Goal: Information Seeking & Learning: Find specific fact

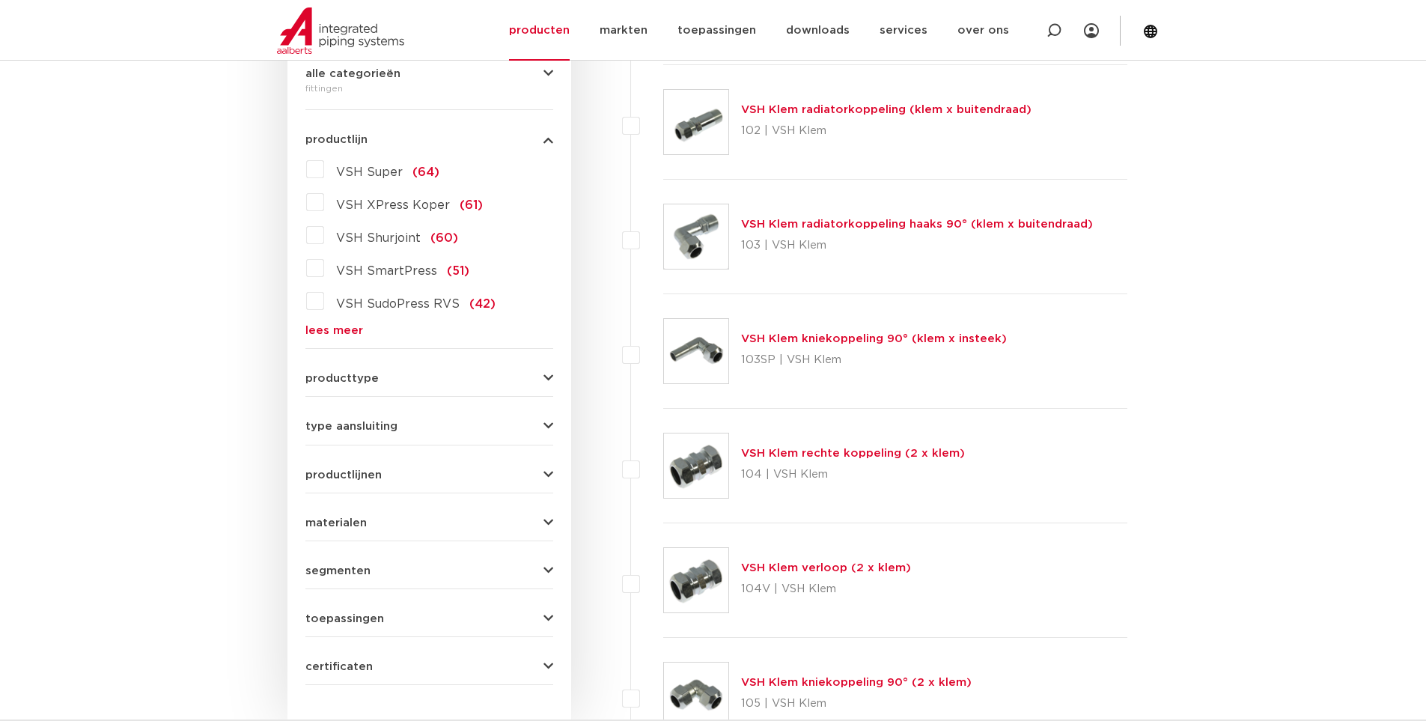
click at [375, 166] on span "VSH Super" at bounding box center [369, 172] width 67 height 12
click at [0, 0] on input "VSH Super (64)" at bounding box center [0, 0] width 0 height 0
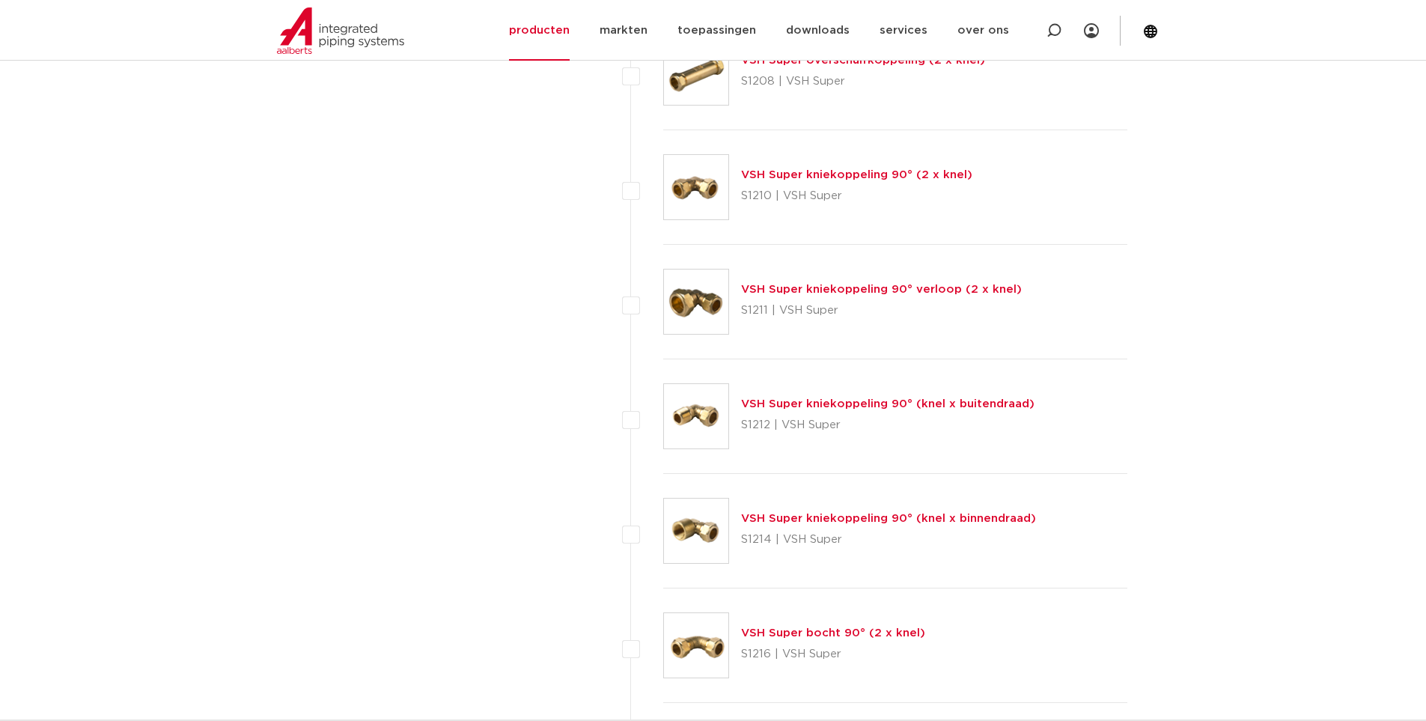
scroll to position [1392, 0]
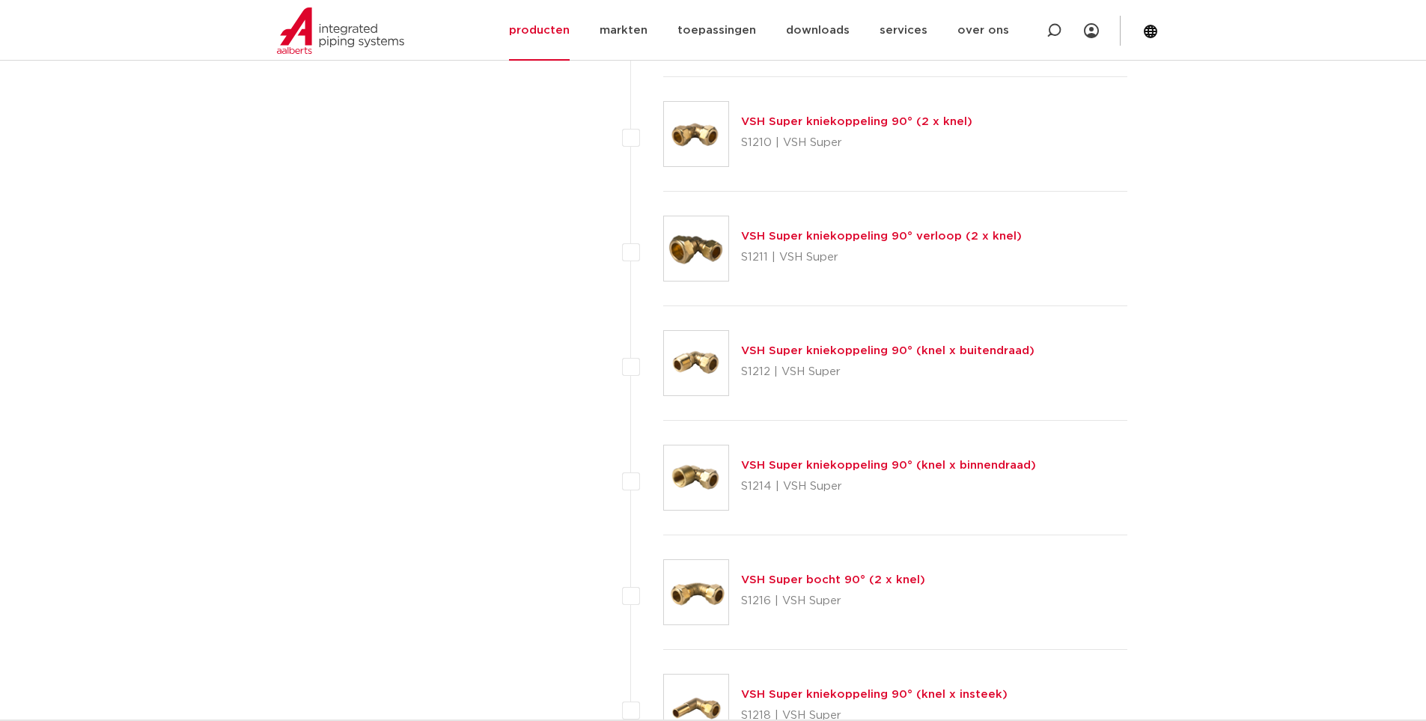
click at [927, 354] on link "VSH Super kniekoppeling 90° (knel x buitendraad)" at bounding box center [887, 350] width 293 height 11
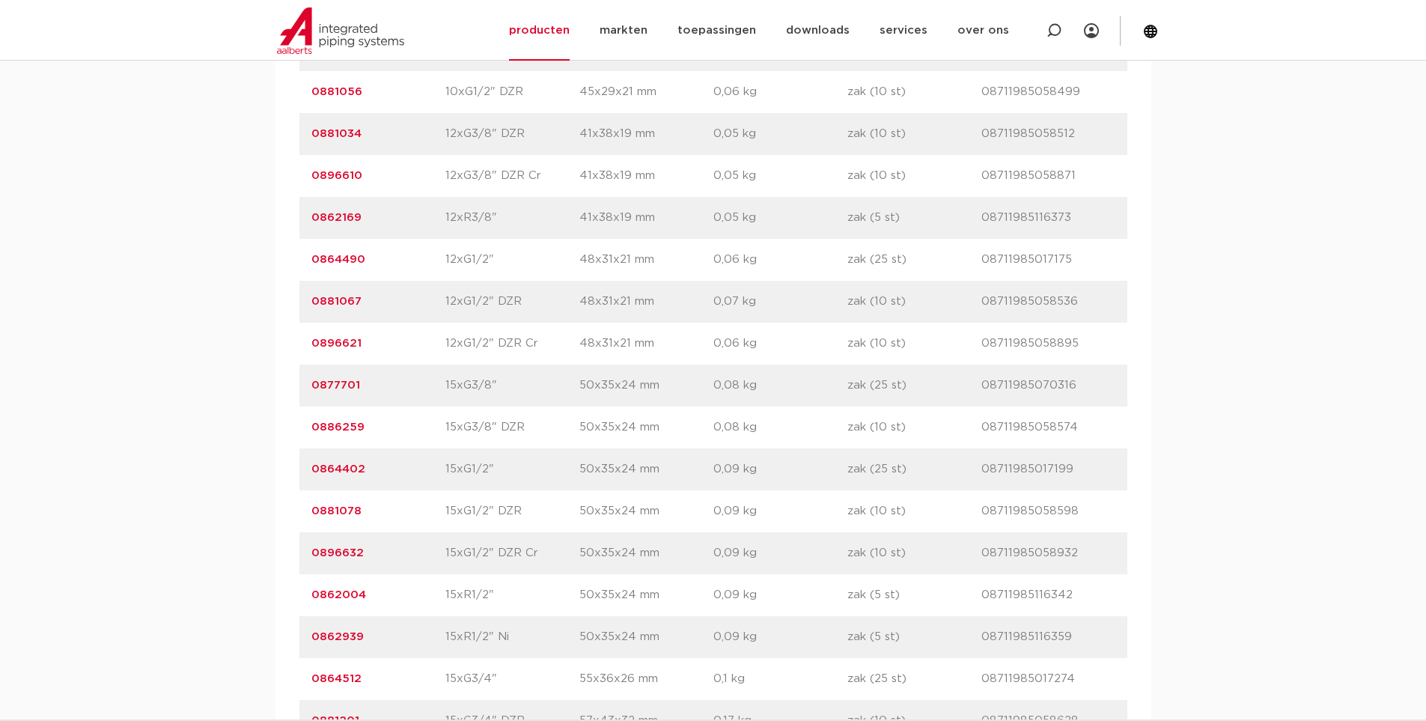
scroll to position [1198, 0]
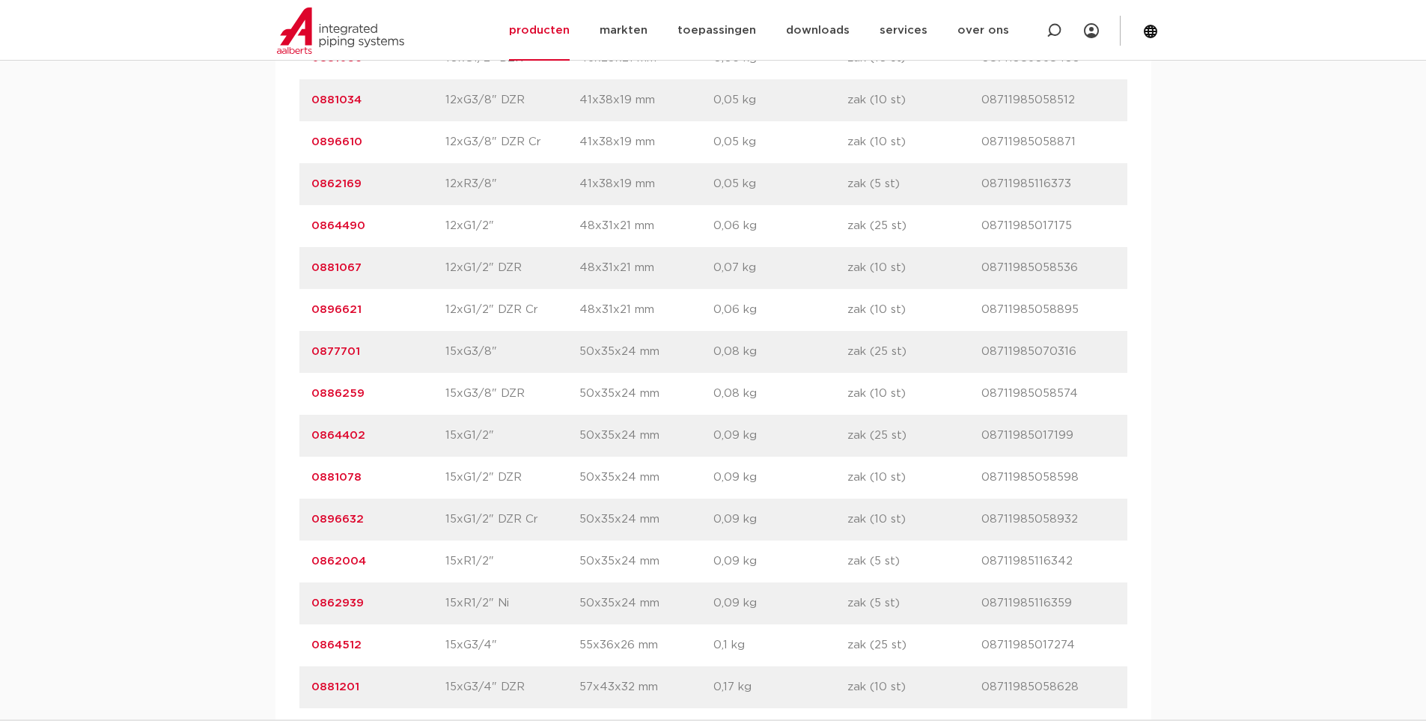
click at [348, 643] on link "0864512" at bounding box center [336, 644] width 50 height 11
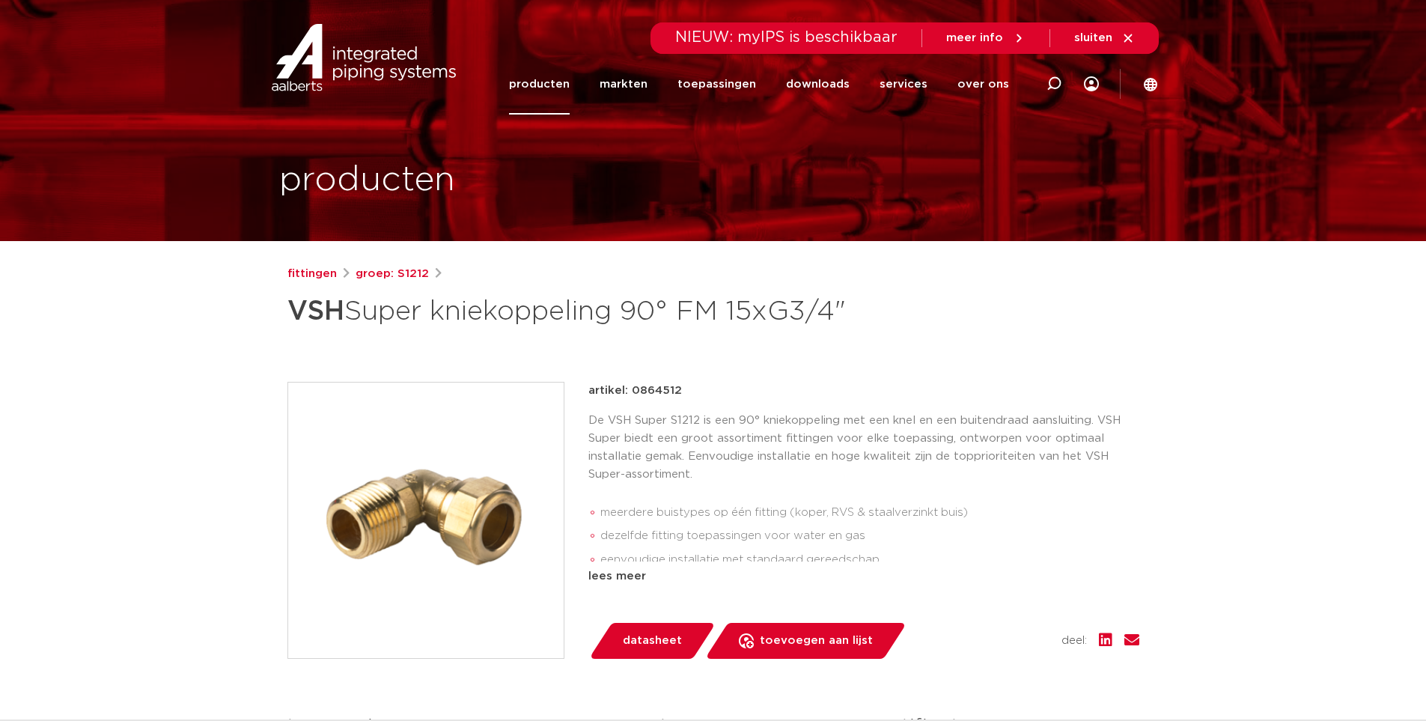
click at [648, 400] on p "artikel: 0864512" at bounding box center [635, 391] width 94 height 18
copy p "0864512"
